Goal: Information Seeking & Learning: Learn about a topic

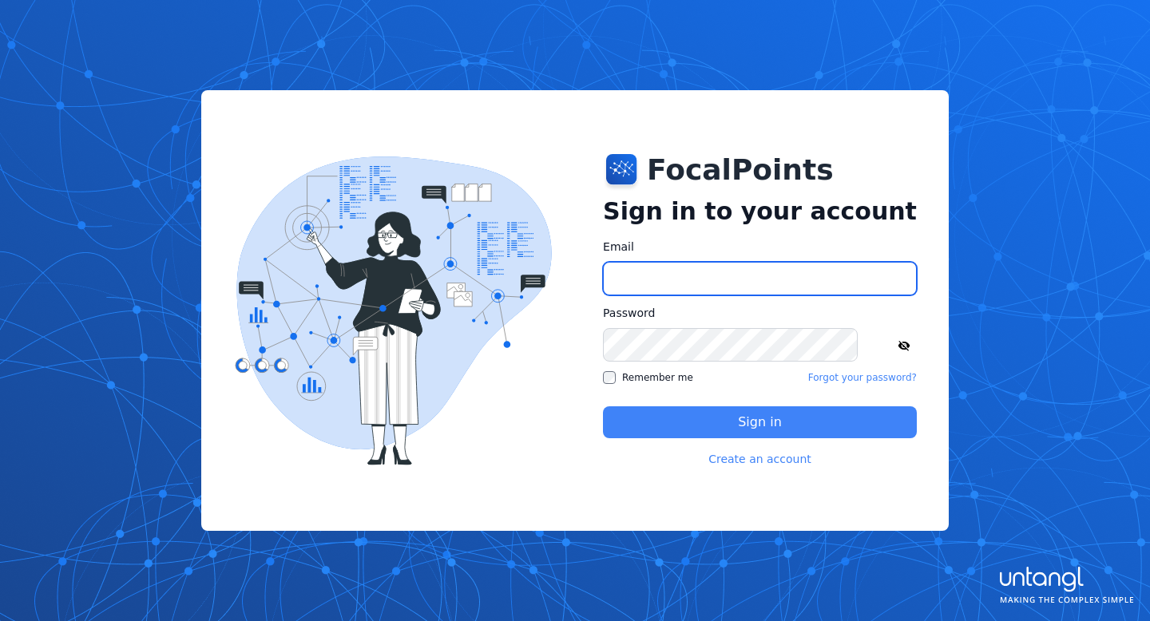
click at [706, 283] on input "Email" at bounding box center [760, 279] width 314 height 34
click at [690, 270] on input "Email" at bounding box center [760, 279] width 314 height 34
click at [606, 214] on div "FocalPoints Sign in to your account Email Password Remember me Forgot your pass…" at bounding box center [574, 310] width 747 height 441
click at [665, 269] on input "Email" at bounding box center [760, 279] width 314 height 34
paste input "**********"
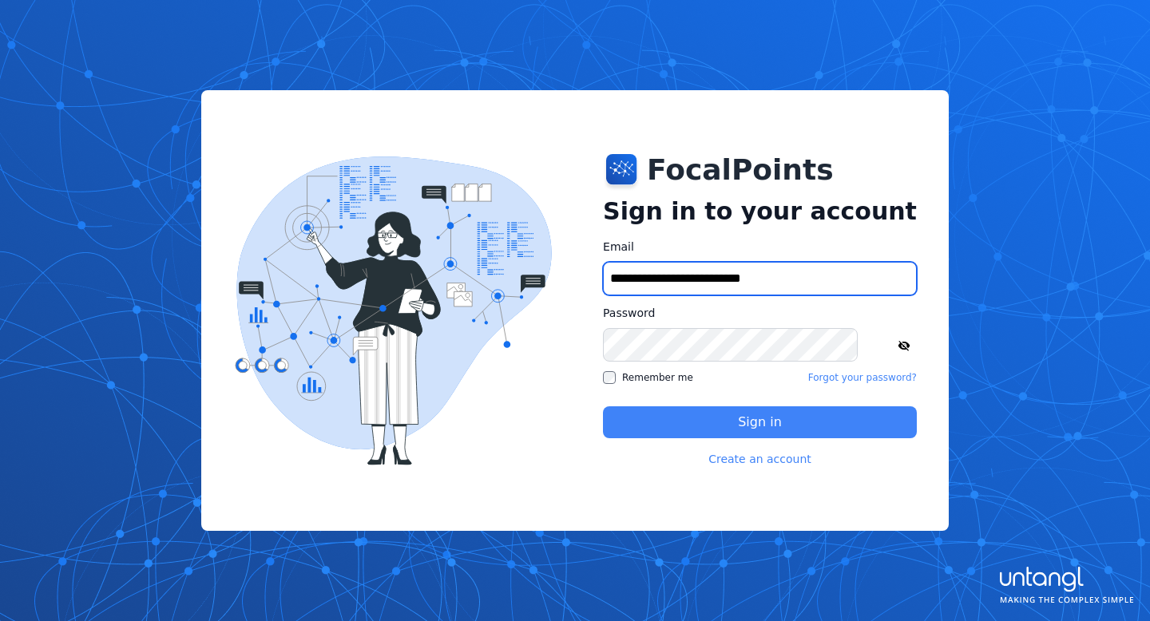
type input "**********"
click at [745, 417] on button "Sign in" at bounding box center [760, 422] width 314 height 32
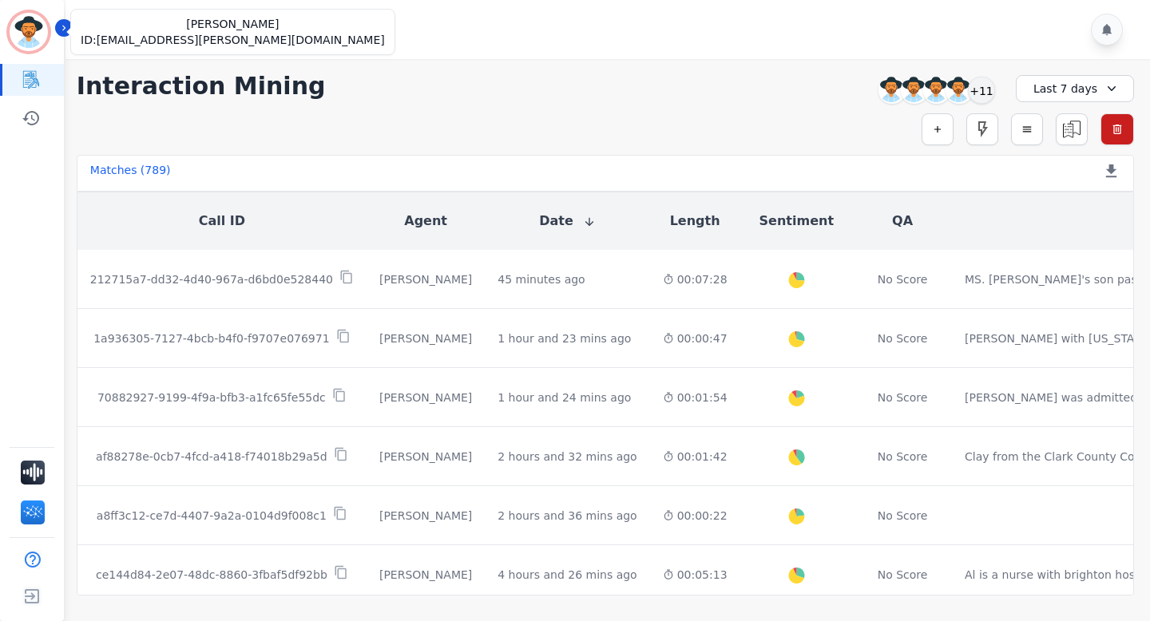
click at [37, 26] on img "Sidebar" at bounding box center [29, 32] width 38 height 38
click at [60, 28] on icon "Sidebar" at bounding box center [63, 27] width 11 height 11
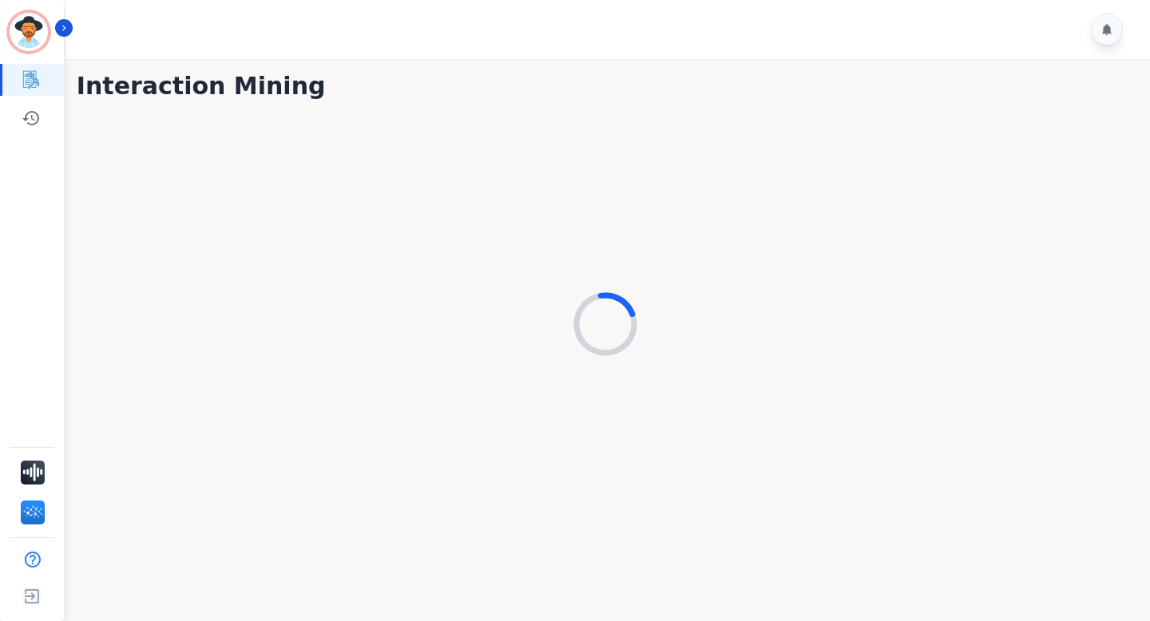
click at [50, 33] on div "[PERSON_NAME] ID: [EMAIL_ADDRESS][PERSON_NAME][DOMAIN_NAME]" at bounding box center [32, 32] width 45 height 38
click at [61, 30] on icon "Sidebar" at bounding box center [63, 27] width 11 height 11
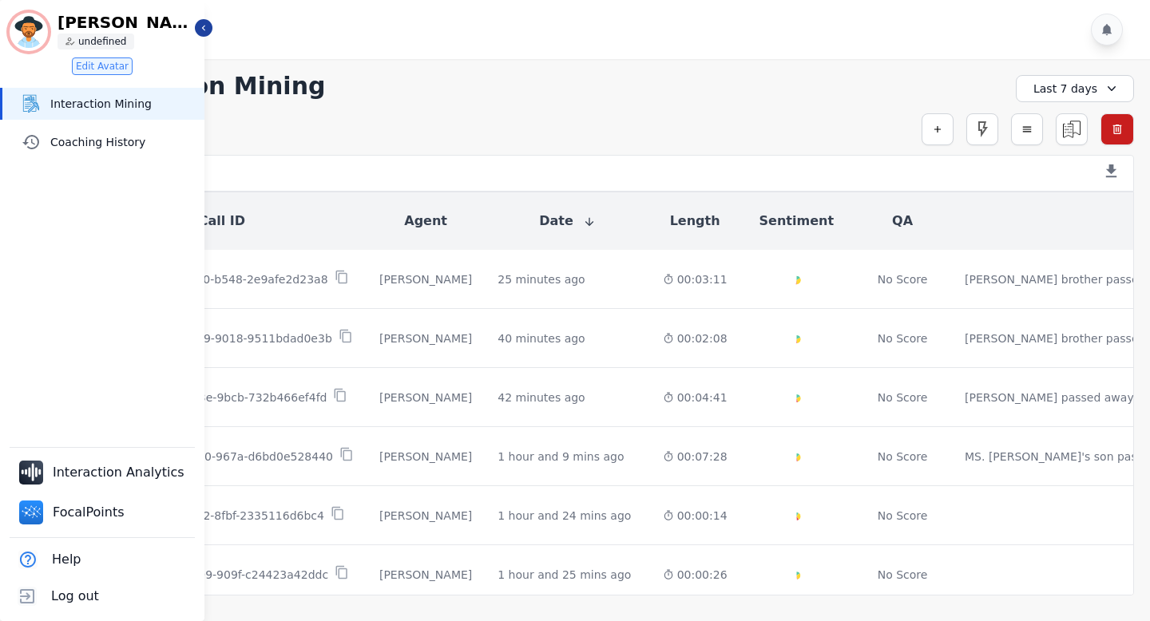
click at [335, 126] on div "Simple Search Metric Search Advanced Search Saved Rules Clear Filters" at bounding box center [605, 129] width 1057 height 32
click at [201, 28] on icon "Sidebar" at bounding box center [203, 27] width 11 height 11
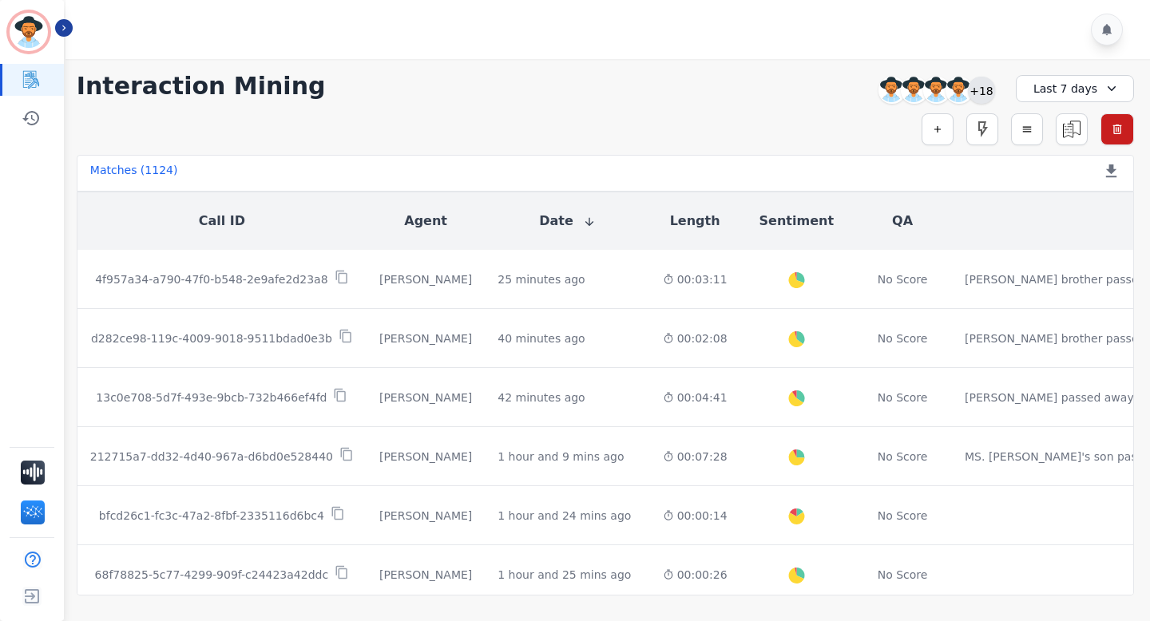
click at [987, 92] on div "+18" at bounding box center [981, 90] width 27 height 27
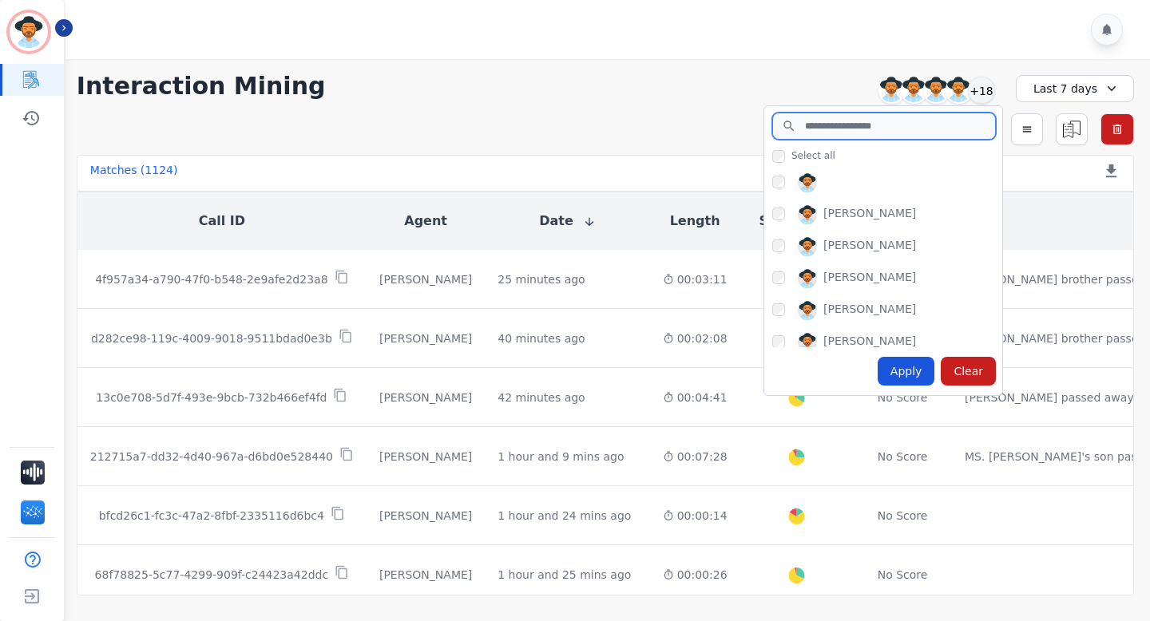
click at [828, 137] on input "search" at bounding box center [884, 126] width 224 height 27
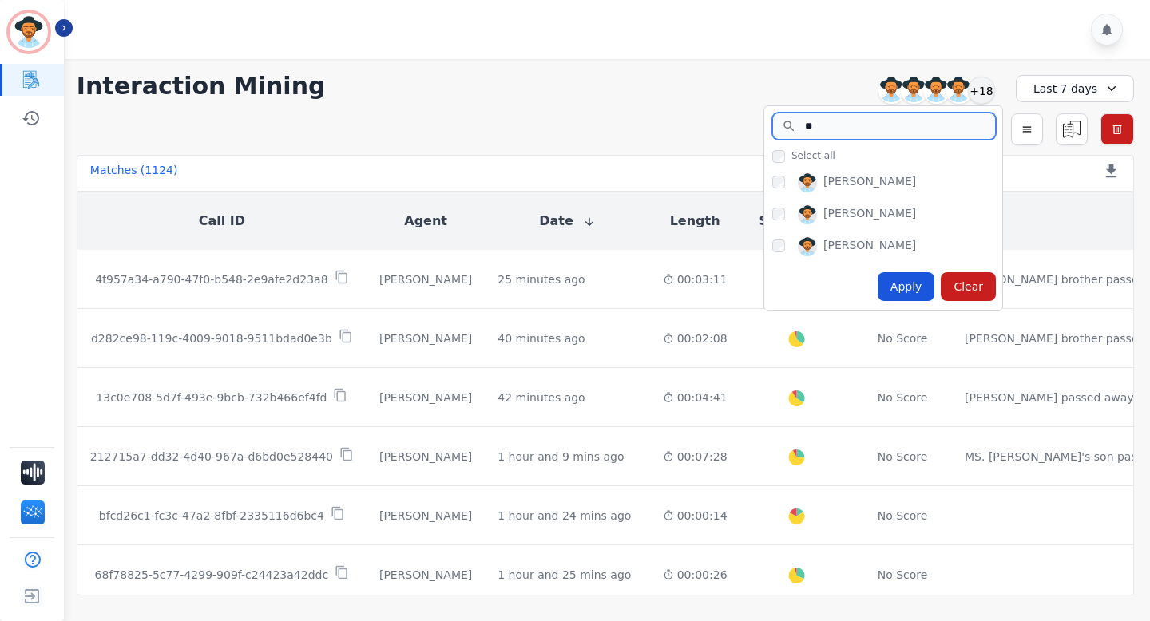
type input "*"
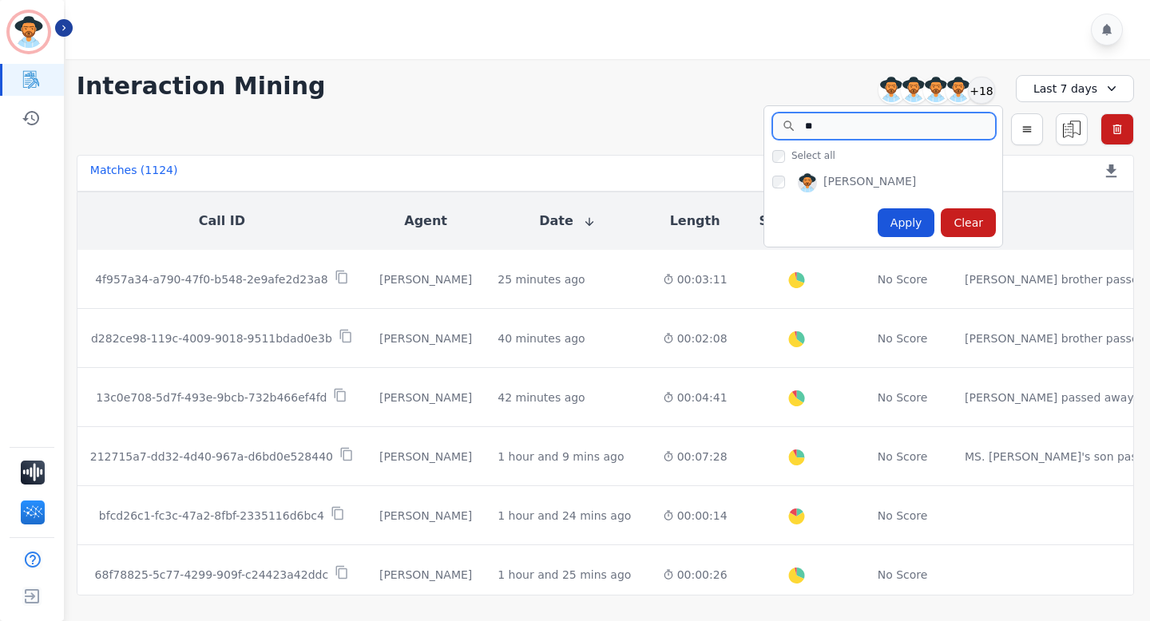
type input "*"
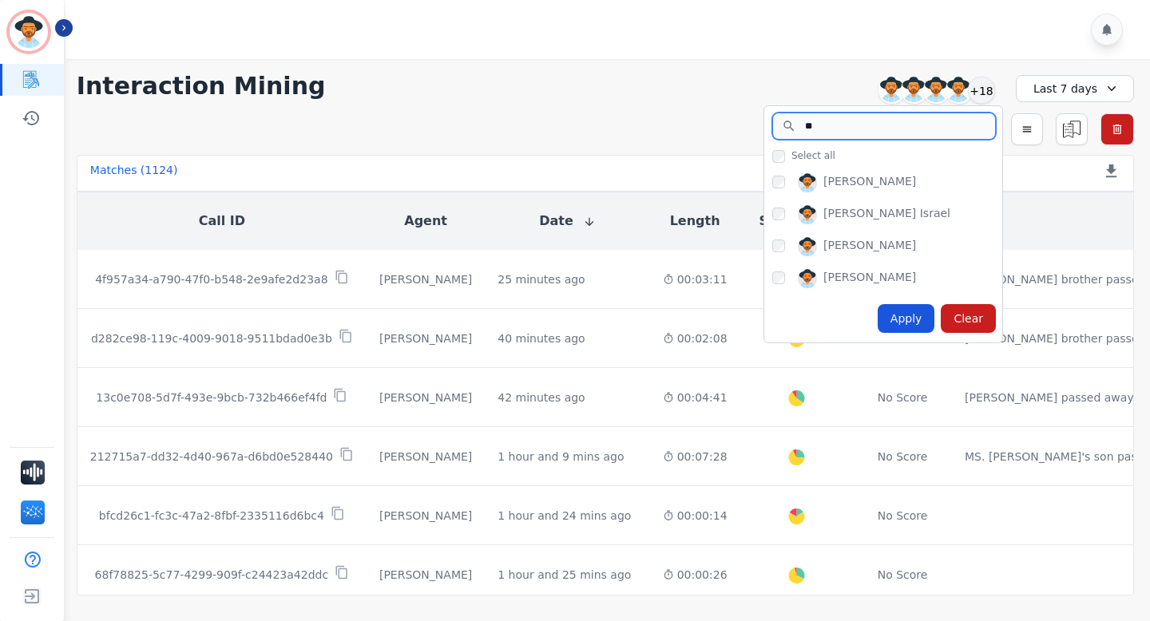
type input "*"
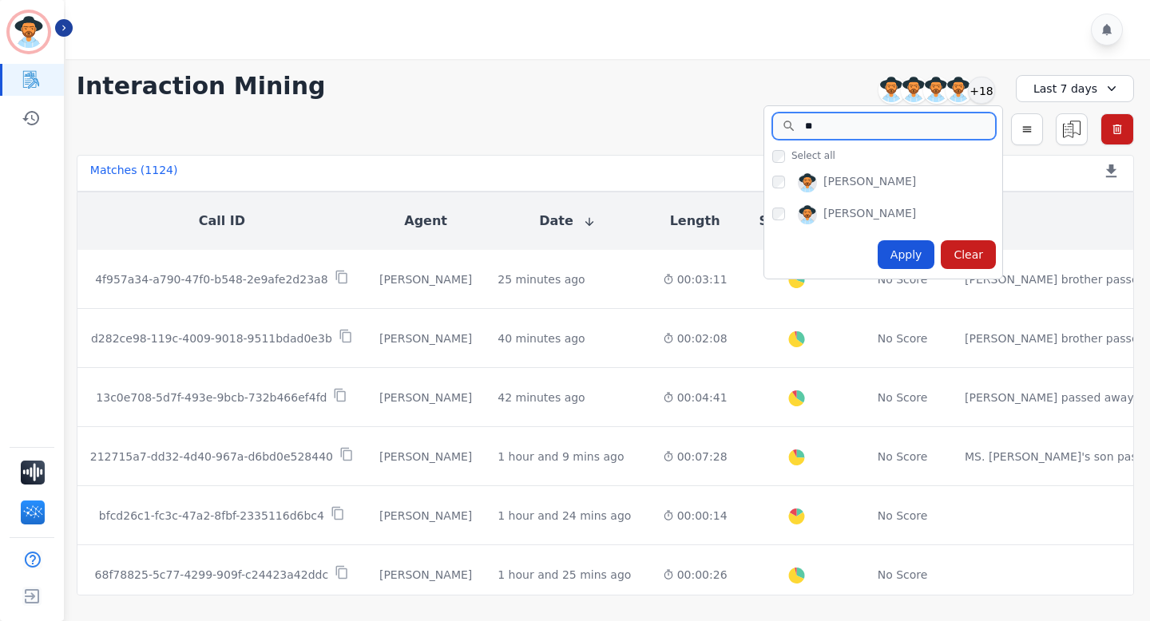
type input "*"
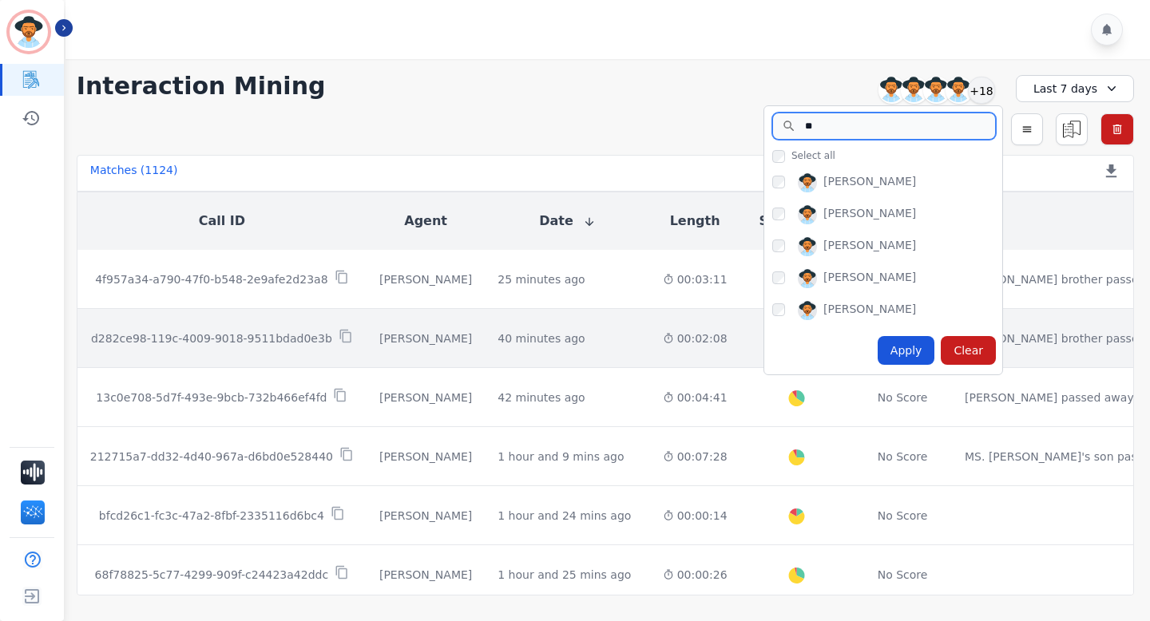
type input "*"
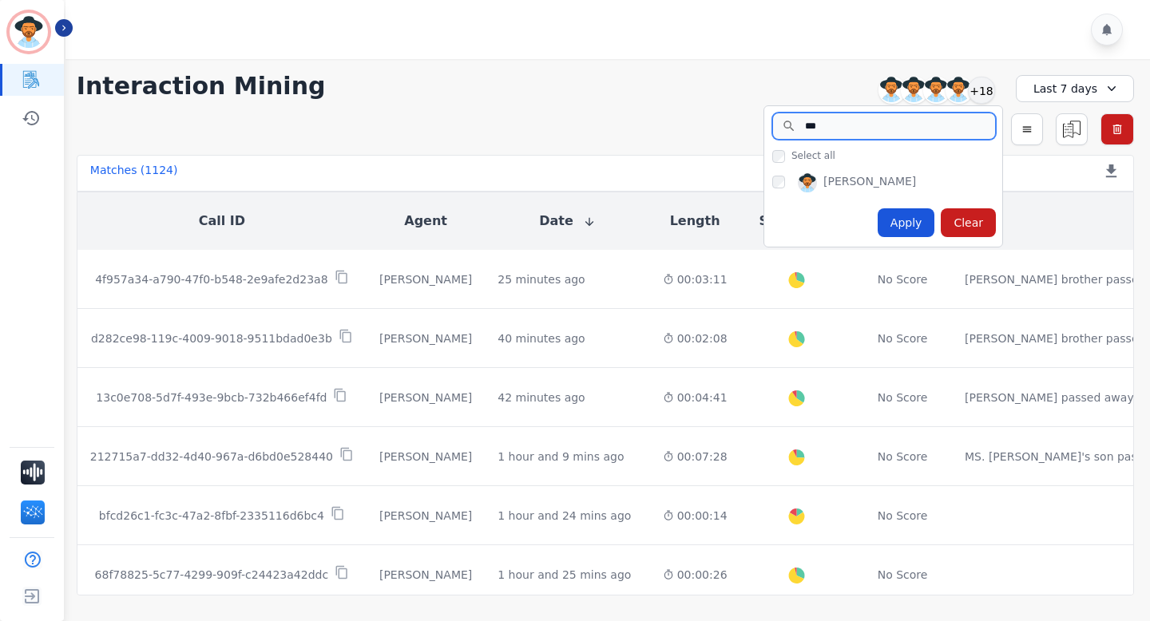
type input "***"
click at [489, 97] on div "**********" at bounding box center [605, 86] width 1057 height 29
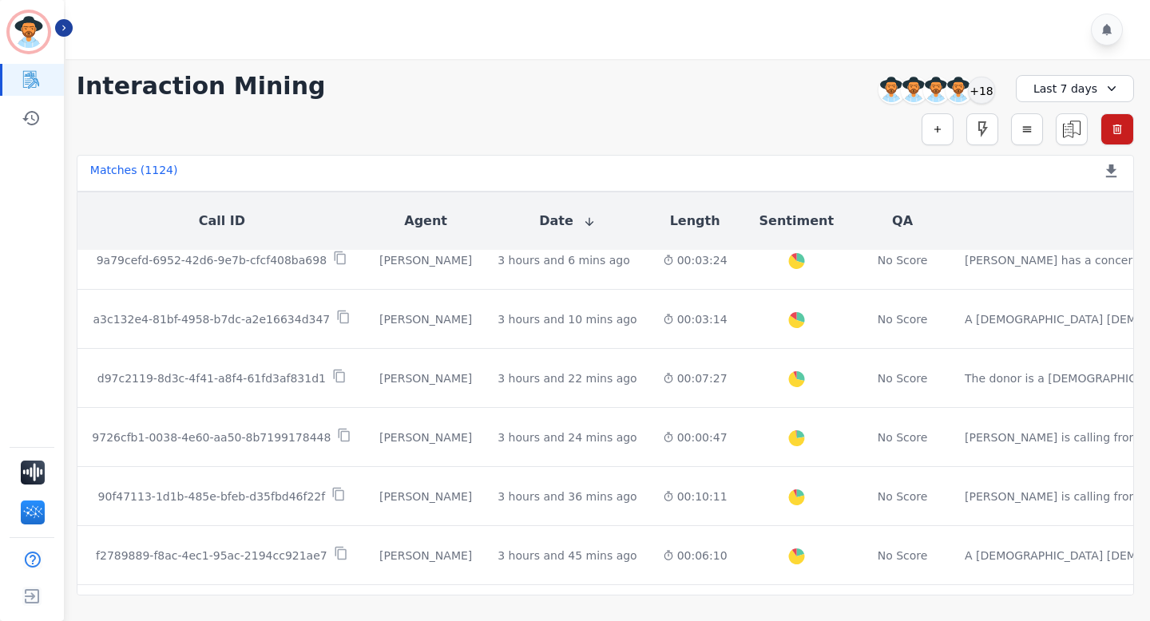
scroll to position [909, 0]
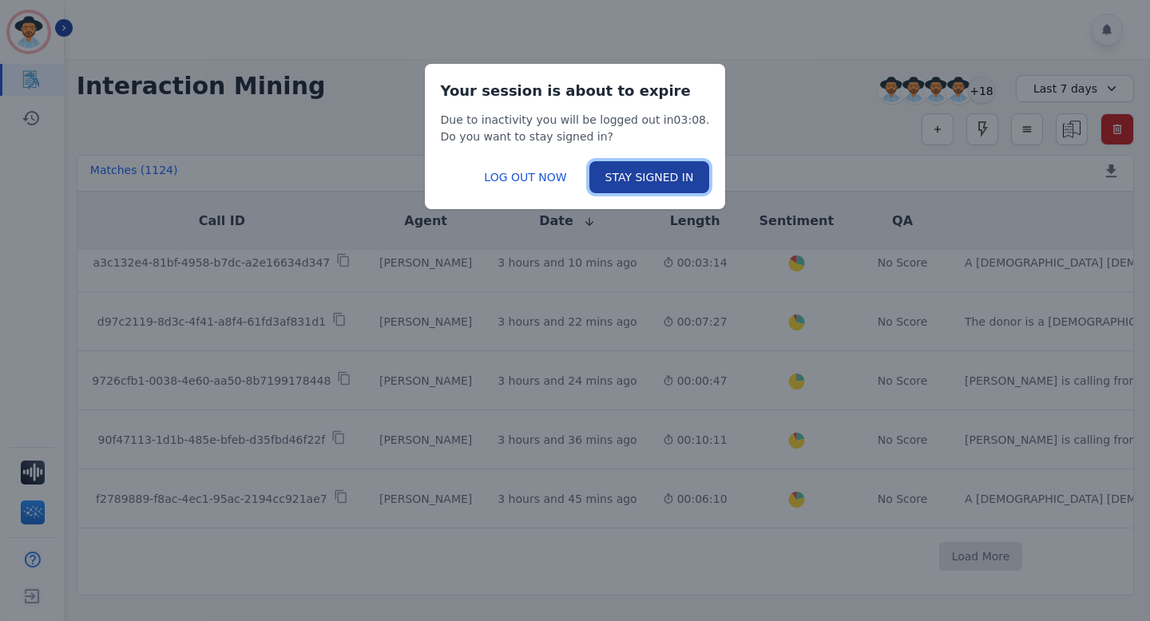
click at [638, 165] on button "STAY SIGNED IN" at bounding box center [649, 177] width 121 height 32
